Goal: Check status: Check status

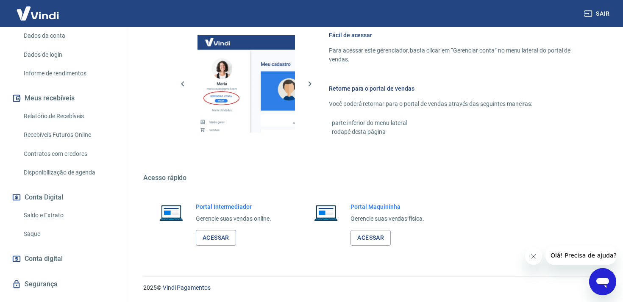
scroll to position [140, 0]
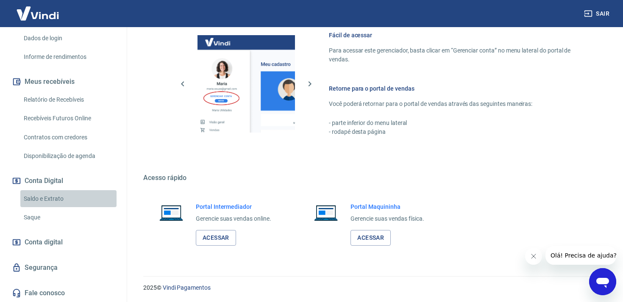
click at [42, 199] on link "Saldo e Extrato" at bounding box center [68, 198] width 96 height 17
